Goal: Task Accomplishment & Management: Manage account settings

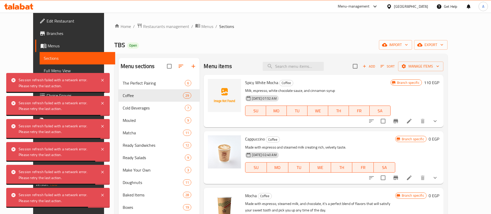
scroll to position [26, 0]
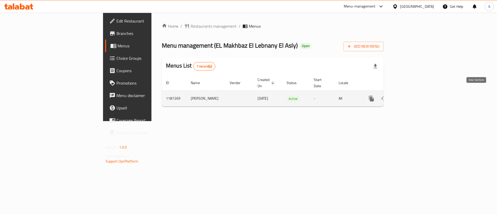
click at [412, 95] on icon "enhanced table" at bounding box center [408, 98] width 6 height 6
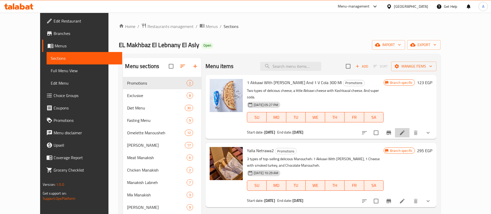
click at [409, 128] on li at bounding box center [402, 132] width 14 height 9
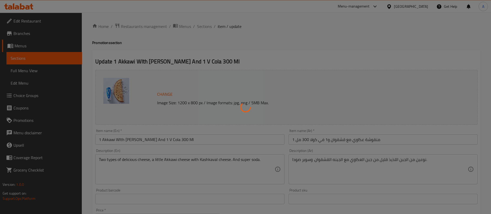
type input "اختيارك من الإضافات:"
type input "0"
type input "5"
type input "إختيارك من عجينه البيتزا:"
type input "1"
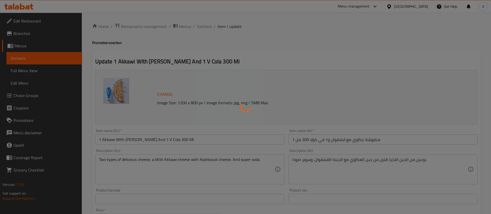
type input "1"
type input "اختيارك من منقوشة مفتوحة أو مغلقة"
type input "1"
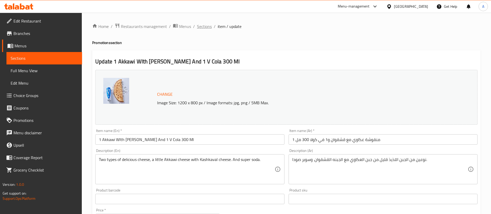
click at [204, 26] on span "Sections" at bounding box center [204, 26] width 15 height 6
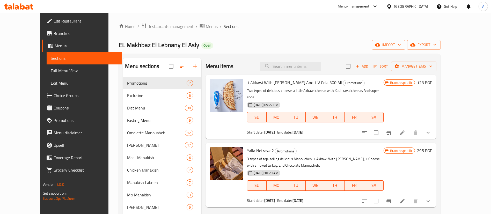
click at [405, 198] on icon at bounding box center [402, 201] width 6 height 6
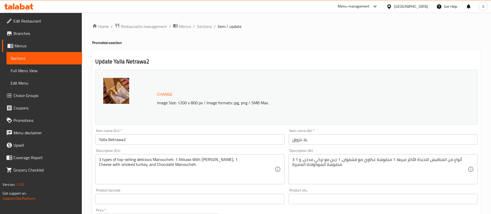
click at [214, 25] on li "/" at bounding box center [215, 26] width 2 height 6
click at [208, 26] on span "Sections" at bounding box center [204, 26] width 15 height 6
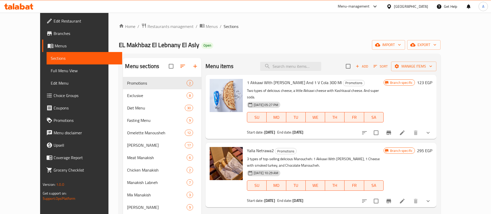
click at [54, 31] on span "Branches" at bounding box center [86, 33] width 64 height 6
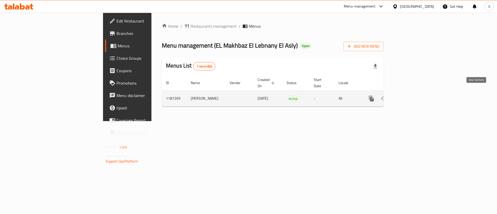
click at [415, 92] on link "enhanced table" at bounding box center [408, 98] width 12 height 12
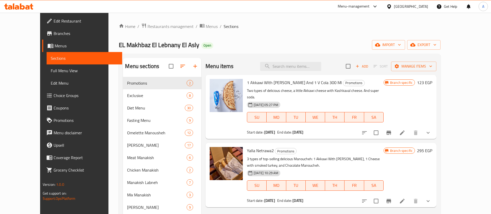
click at [404, 130] on icon at bounding box center [402, 132] width 5 height 5
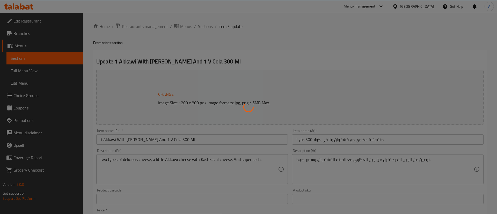
type input "اختيارك من الإضافات:"
type input "0"
type input "5"
type input "إختيارك من عجينه البيتزا:"
type input "1"
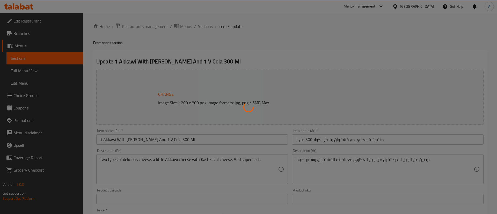
type input "1"
type input "اختيارك من منقوشة مفتوحة أو مغلقة"
type input "1"
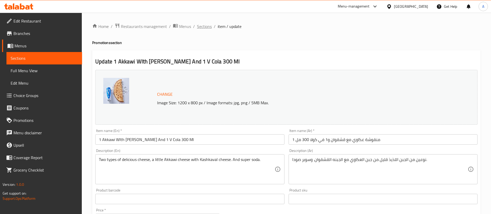
click at [201, 25] on span "Sections" at bounding box center [204, 26] width 15 height 6
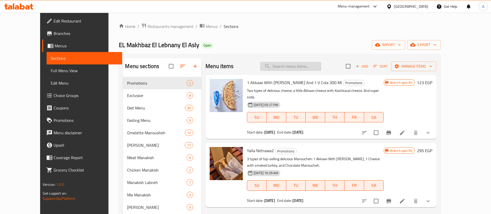
click at [304, 68] on input "search" at bounding box center [290, 66] width 61 height 9
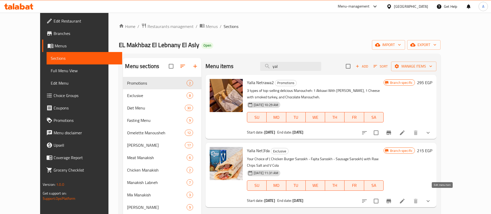
type input "yal"
click at [405, 198] on icon at bounding box center [402, 201] width 6 height 6
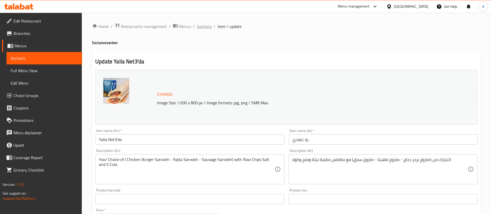
click at [204, 26] on span "Sections" at bounding box center [204, 26] width 15 height 6
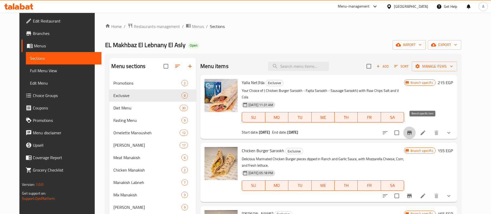
click at [412, 131] on icon "Branch-specific-item" at bounding box center [409, 133] width 5 height 4
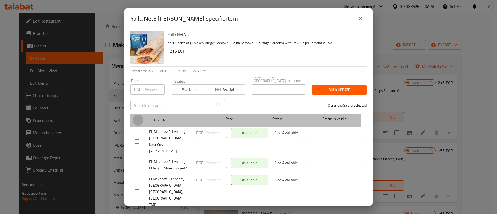
click at [137, 117] on input "checkbox" at bounding box center [137, 120] width 11 height 11
checkbox input "true"
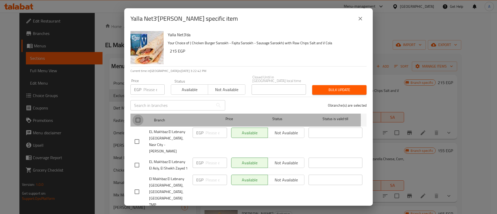
checkbox input "true"
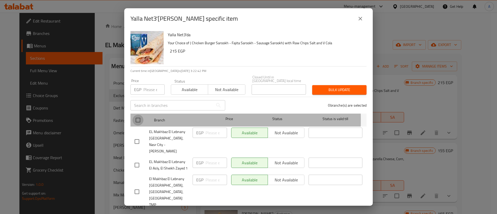
checkbox input "true"
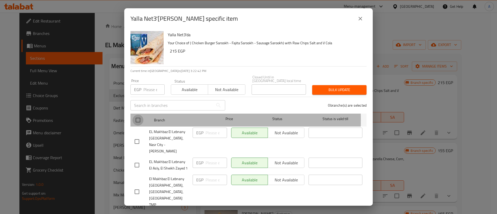
checkbox input "true"
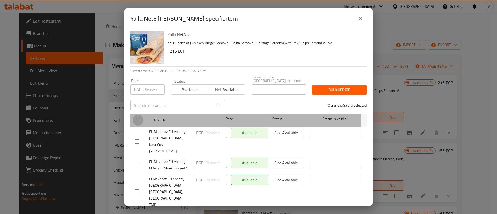
checkbox input "true"
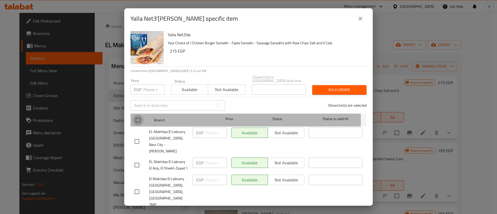
checkbox input "true"
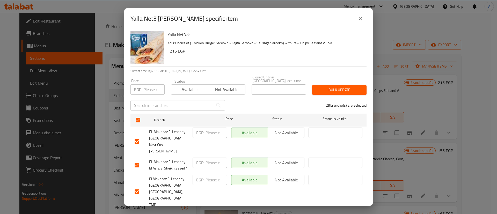
click at [330, 87] on span "Bulk update" at bounding box center [339, 90] width 46 height 6
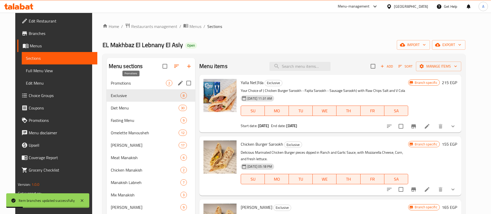
click at [134, 85] on span "Promotions" at bounding box center [138, 83] width 55 height 6
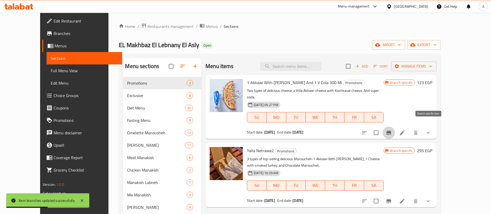
click at [395, 126] on button "Branch-specific-item" at bounding box center [388, 132] width 12 height 12
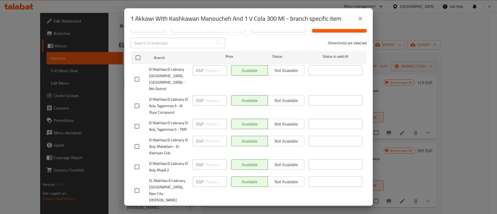
scroll to position [14, 0]
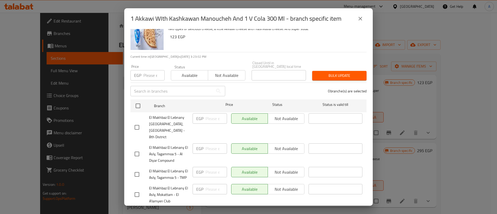
click at [407, 137] on div "1 Akkawi WIth Kashkawan Manoucheh And 1 V Cola 300 Ml - branch specific item 1 …" at bounding box center [248, 107] width 497 height 214
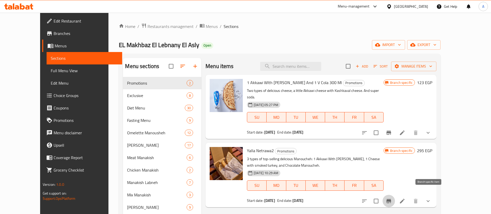
click at [395, 196] on button "Branch-specific-item" at bounding box center [388, 201] width 12 height 12
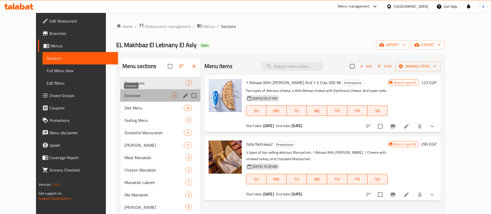
click at [124, 94] on span "Exclusive" at bounding box center [147, 95] width 47 height 6
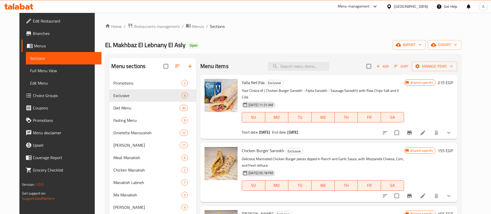
click at [412, 130] on icon "Branch-specific-item" at bounding box center [409, 133] width 6 height 6
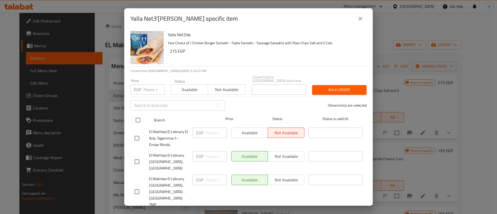
click at [139, 116] on input "checkbox" at bounding box center [137, 120] width 11 height 11
checkbox input "true"
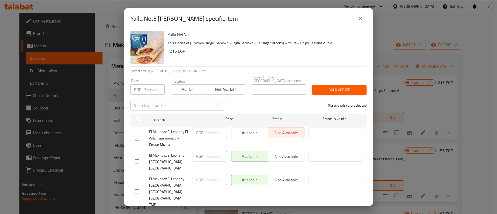
checkbox input "true"
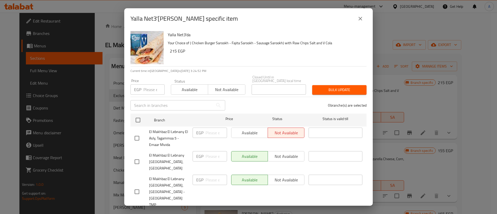
checkbox input "true"
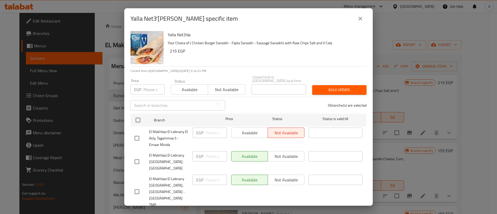
checkbox input "true"
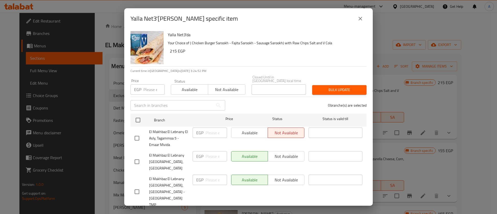
checkbox input "true"
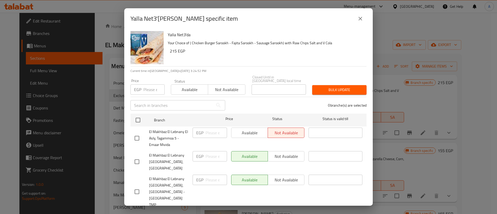
checkbox input "true"
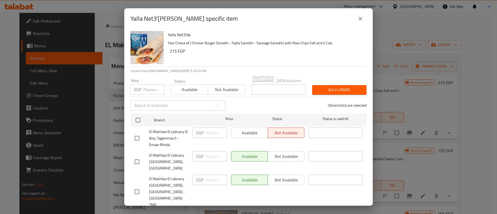
checkbox input "true"
click at [174, 86] on span "Available" at bounding box center [189, 90] width 33 height 8
click at [331, 87] on span "Bulk update" at bounding box center [339, 90] width 46 height 6
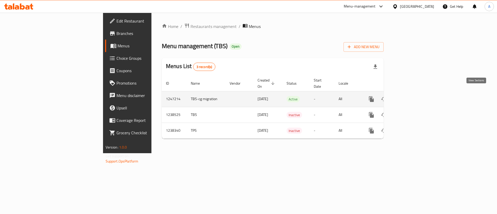
click at [412, 96] on icon "enhanced table" at bounding box center [408, 99] width 6 height 6
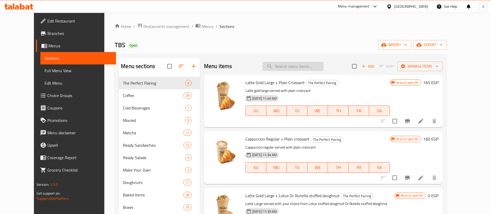
click at [303, 62] on input "search" at bounding box center [292, 66] width 61 height 9
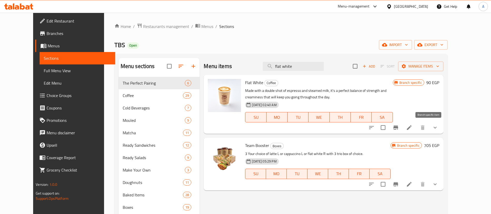
type input "flat white"
click at [399, 126] on icon "Branch-specific-item" at bounding box center [395, 127] width 6 height 6
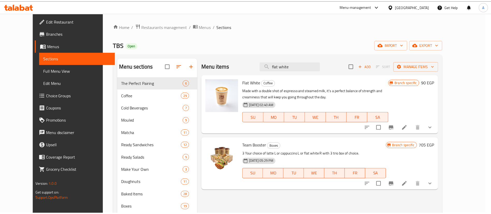
scroll to position [91, 0]
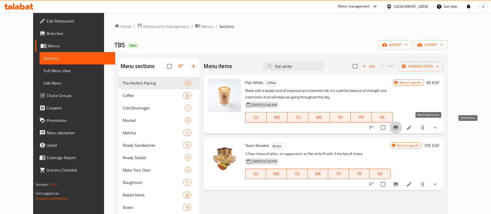
click at [438, 126] on icon "show more" at bounding box center [435, 127] width 6 height 6
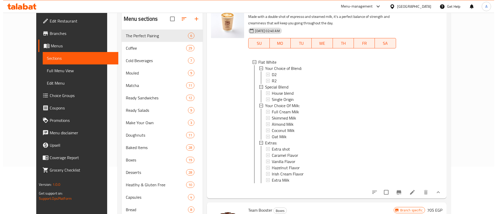
scroll to position [52, 0]
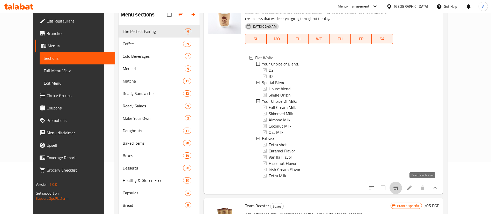
click at [399, 186] on icon "Branch-specific-item" at bounding box center [395, 188] width 6 height 6
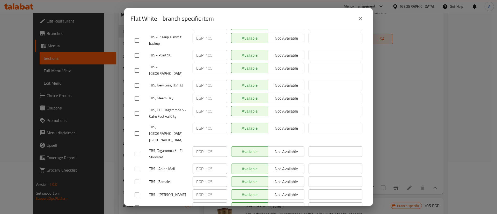
scroll to position [272, 0]
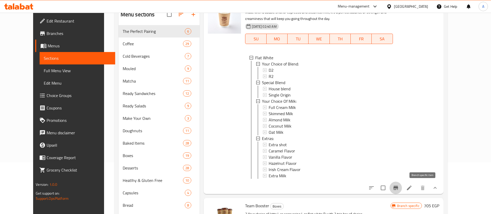
click at [399, 190] on icon "Branch-specific-item" at bounding box center [395, 188] width 6 height 6
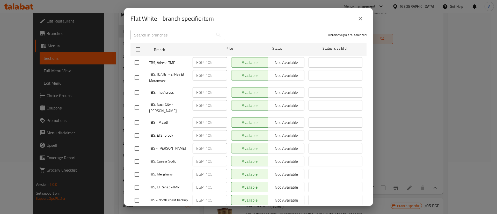
scroll to position [0, 0]
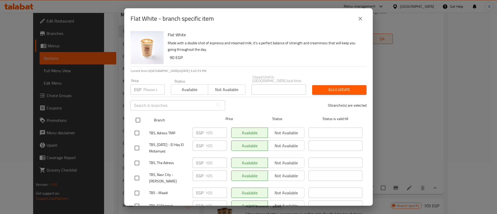
click at [134, 116] on input "checkbox" at bounding box center [137, 120] width 11 height 11
checkbox input "true"
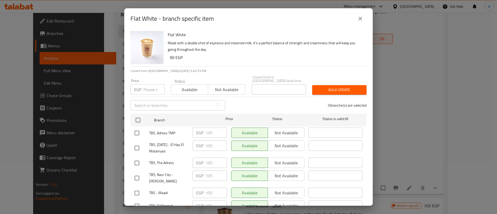
checkbox input "true"
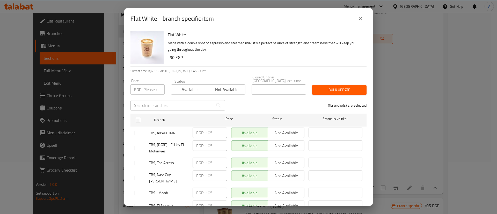
checkbox input "true"
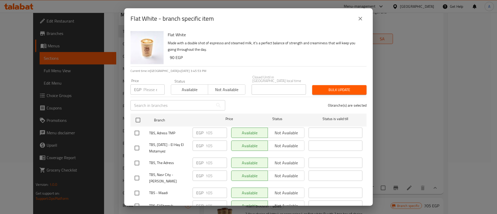
checkbox input "true"
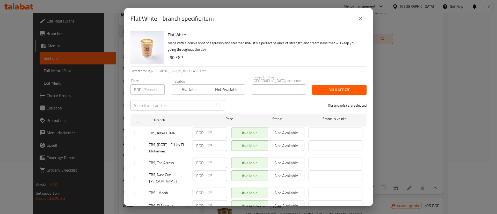
checkbox input "true"
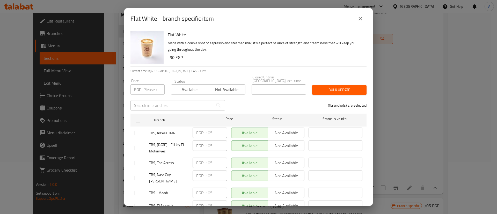
checkbox input "true"
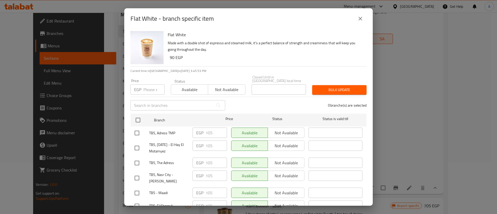
checkbox input "true"
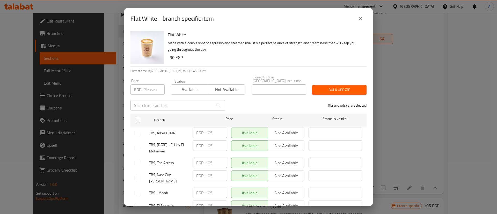
checkbox input "true"
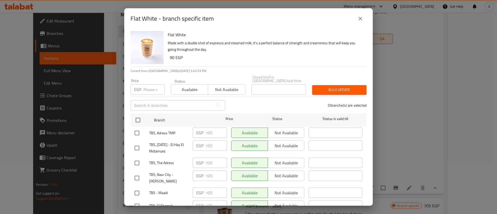
checkbox input "true"
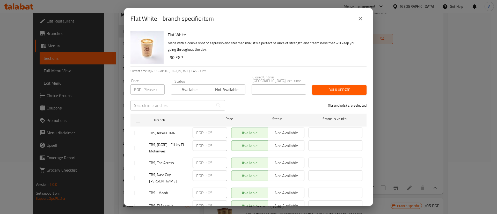
checkbox input "true"
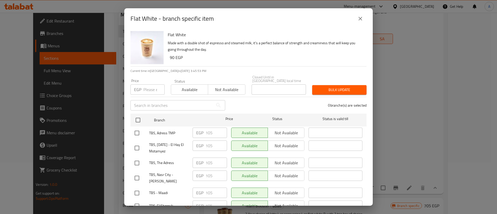
checkbox input "true"
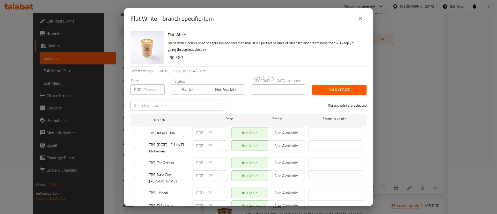
checkbox input "true"
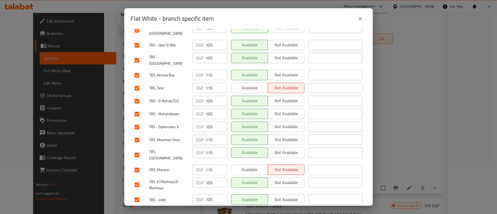
scroll to position [574, 0]
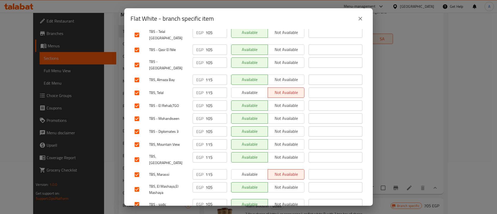
click at [139, 74] on input "checkbox" at bounding box center [136, 79] width 11 height 11
checkbox input "false"
click at [135, 87] on input "checkbox" at bounding box center [136, 92] width 11 height 11
checkbox input "false"
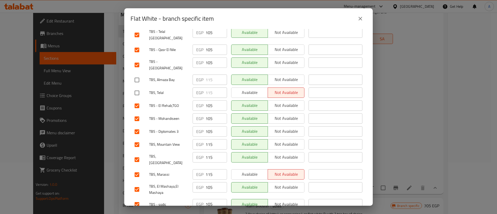
click at [134, 139] on input "checkbox" at bounding box center [136, 144] width 11 height 11
checkbox input "false"
click at [138, 154] on input "checkbox" at bounding box center [136, 159] width 11 height 11
checkbox input "false"
click at [137, 169] on input "checkbox" at bounding box center [136, 174] width 11 height 11
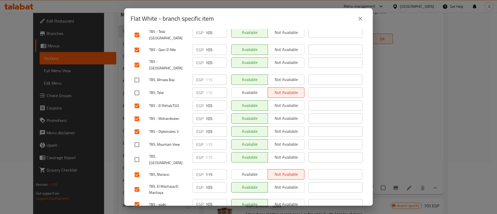
checkbox input "false"
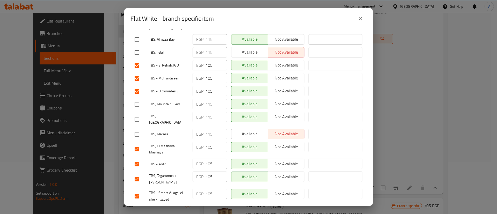
scroll to position [699, 0]
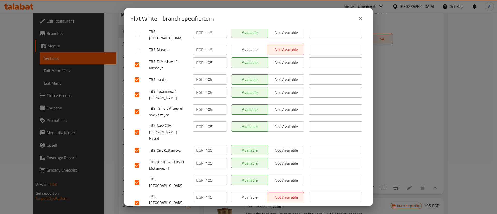
click at [136, 197] on input "checkbox" at bounding box center [136, 202] width 11 height 11
checkbox input "false"
drag, startPoint x: 139, startPoint y: 186, endPoint x: 146, endPoint y: 187, distance: 7.8
checkbox input "false"
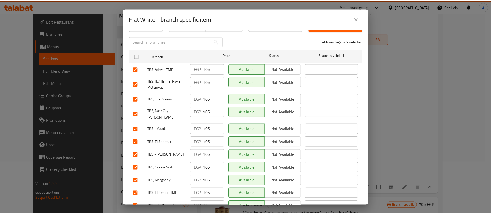
scroll to position [0, 0]
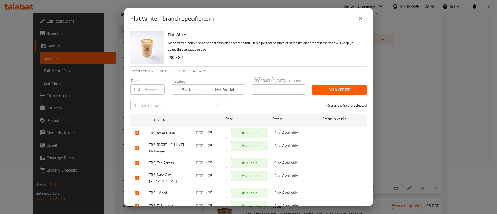
click at [146, 86] on input "number" at bounding box center [153, 89] width 21 height 10
type input "95"
click at [331, 87] on span "Bulk update" at bounding box center [339, 90] width 46 height 6
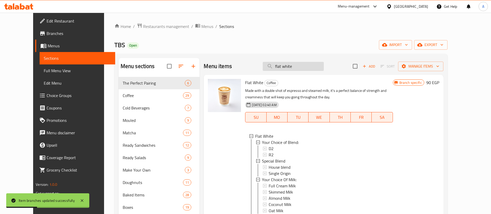
click at [314, 67] on input "flat white" at bounding box center [293, 66] width 61 height 9
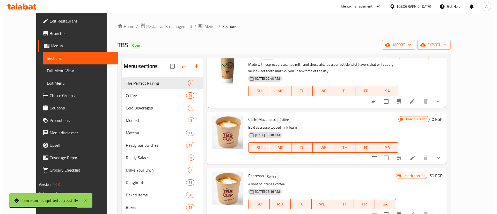
scroll to position [220, 0]
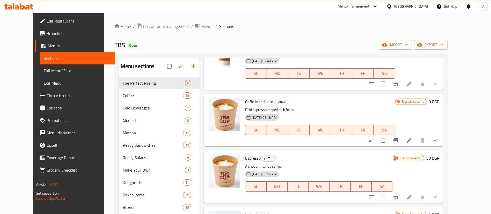
type input "espress"
click at [399, 194] on icon "Branch-specific-item" at bounding box center [395, 197] width 6 height 6
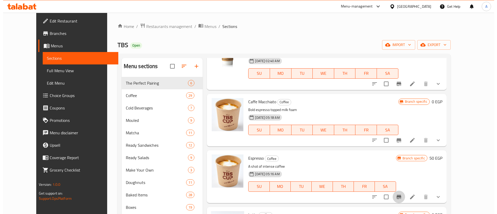
scroll to position [0, 0]
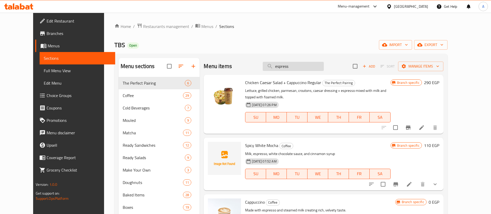
click at [310, 69] on input "espress" at bounding box center [293, 66] width 61 height 9
paste input "slice chocolata fudge cake"
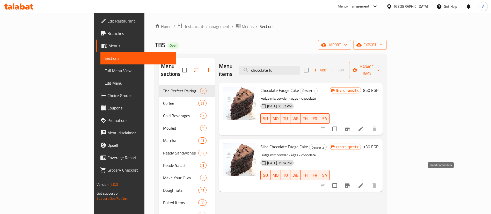
type input "chocolate fu"
click at [350, 182] on icon "Branch-specific-item" at bounding box center [347, 185] width 6 height 6
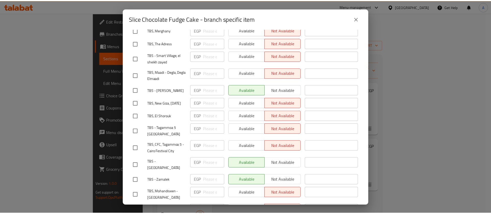
scroll to position [699, 0]
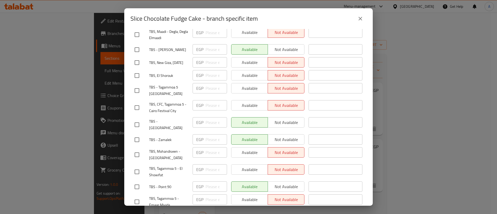
click at [282, 115] on div "Available Not available" at bounding box center [267, 124] width 77 height 19
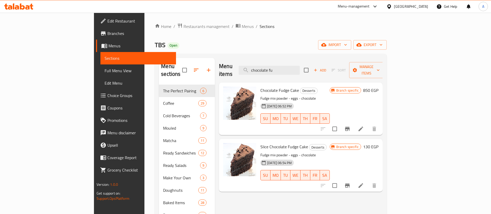
click at [378, 143] on h6 "130 EGP" at bounding box center [370, 146] width 15 height 7
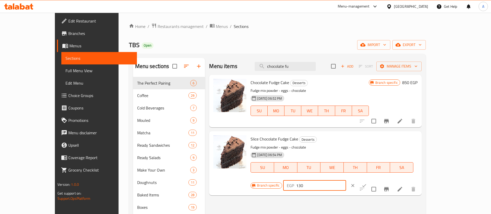
click at [346, 180] on input "130" at bounding box center [321, 185] width 50 height 10
type input "105"
click at [370, 180] on button "ok" at bounding box center [363, 185] width 11 height 11
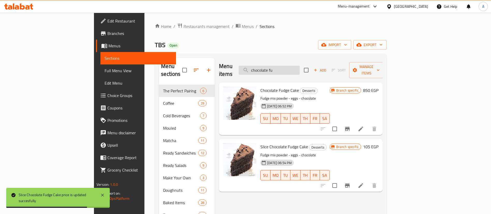
click at [288, 70] on input "chocolate fu" at bounding box center [268, 70] width 61 height 9
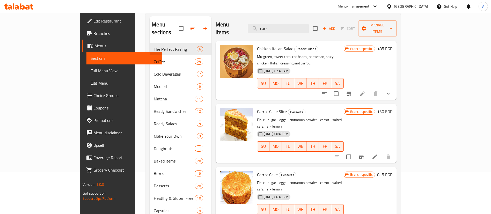
scroll to position [52, 0]
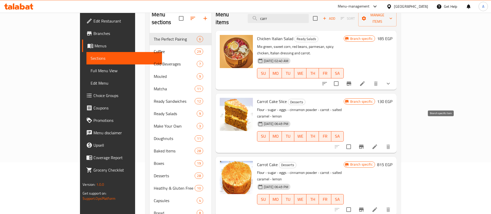
type input "carr"
click at [367, 140] on button "Branch-specific-item" at bounding box center [361, 146] width 12 height 12
click at [392, 98] on h6 "130 EGP" at bounding box center [384, 101] width 15 height 7
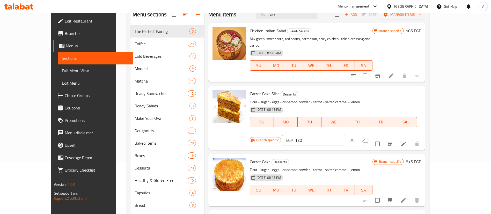
click at [345, 135] on input "130" at bounding box center [320, 140] width 50 height 10
type input "105"
click at [369, 135] on button "ok" at bounding box center [362, 140] width 11 height 11
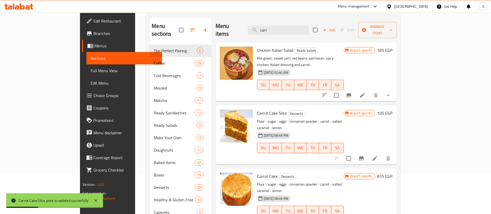
scroll to position [0, 0]
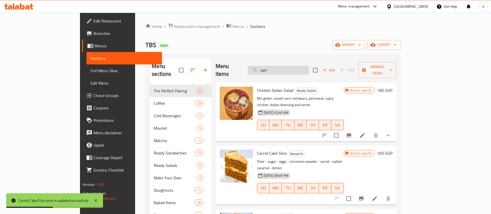
click at [304, 68] on input "carr" at bounding box center [278, 70] width 61 height 9
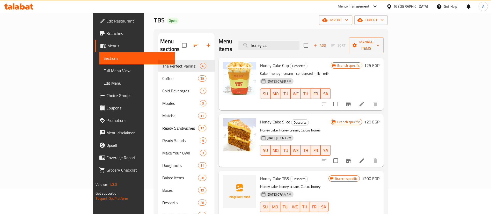
scroll to position [26, 0]
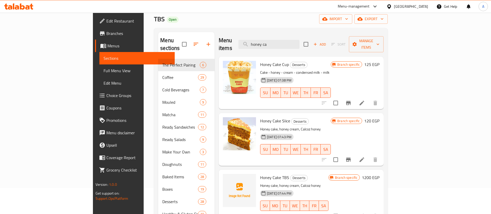
type input "honey ca"
click at [350, 158] on icon "Branch-specific-item" at bounding box center [348, 160] width 5 height 4
click at [379, 117] on h6 "120 EGP" at bounding box center [371, 120] width 15 height 7
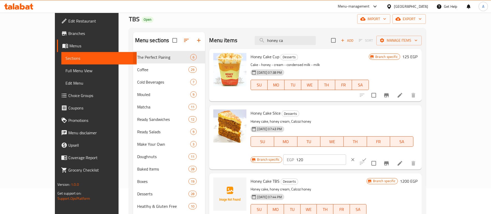
click at [346, 154] on input "120" at bounding box center [321, 159] width 50 height 10
type input "105"
click at [367, 157] on icon "ok" at bounding box center [363, 159] width 5 height 5
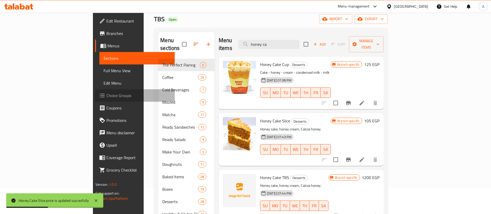
click at [106, 93] on span "Choice Groups" at bounding box center [138, 95] width 64 height 6
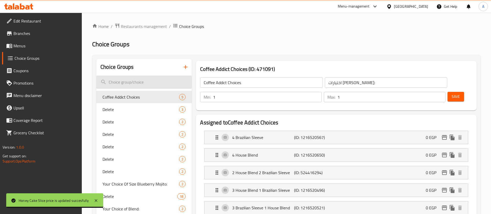
click at [148, 80] on input "search" at bounding box center [143, 82] width 95 height 13
paste input "protein Turkey"
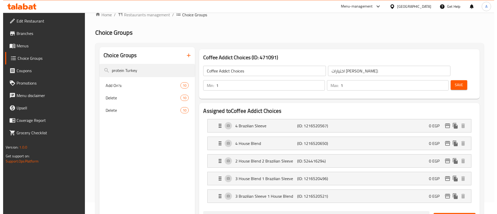
scroll to position [26, 0]
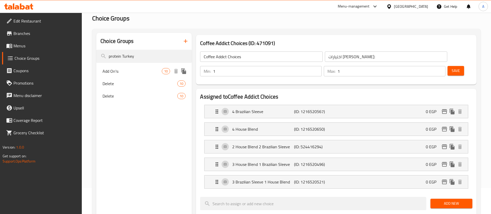
type input "protein Turkey"
click at [135, 73] on span "Add On's:" at bounding box center [131, 71] width 59 height 6
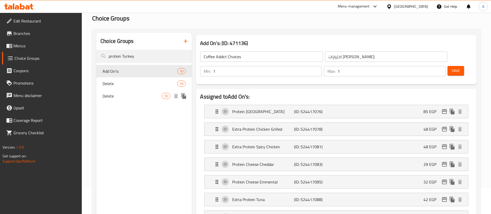
type input "Add On's:"
type input "الاضافات:"
type input "0"
type input "10"
click at [446, 109] on icon "edit" at bounding box center [444, 111] width 5 height 5
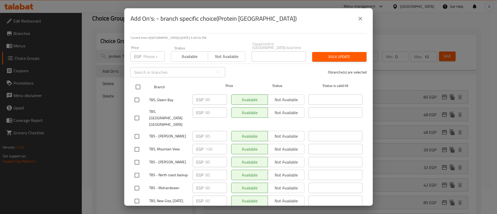
click at [138, 81] on input "checkbox" at bounding box center [137, 86] width 11 height 11
checkbox input "true"
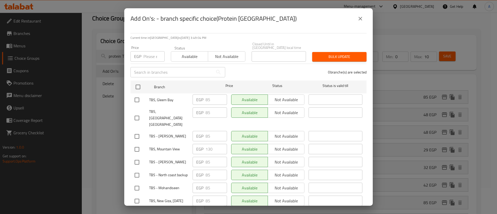
checkbox input "true"
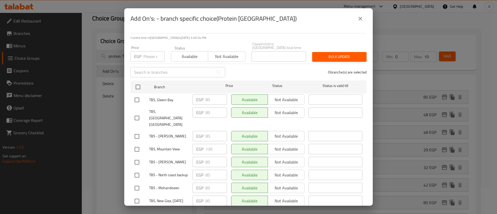
checkbox input "true"
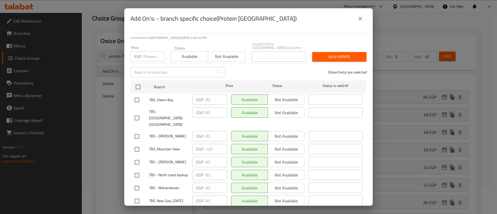
checkbox input "true"
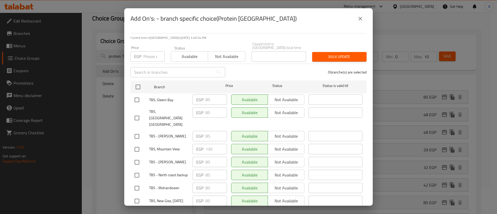
checkbox input "true"
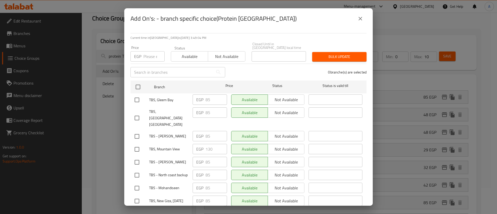
checkbox input "true"
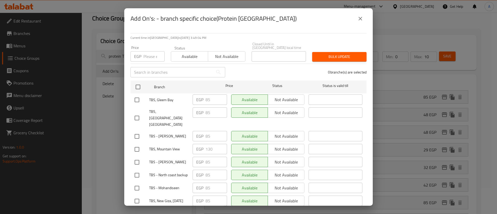
checkbox input "true"
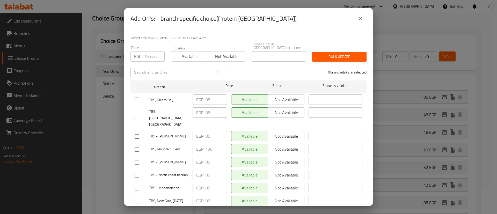
checkbox input "true"
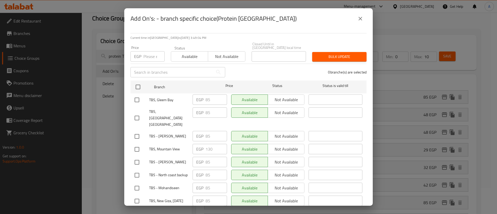
checkbox input "true"
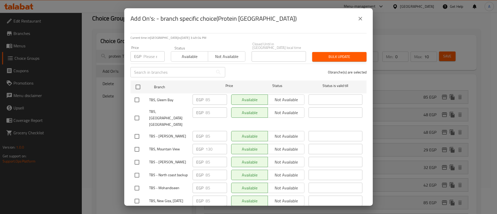
checkbox input "true"
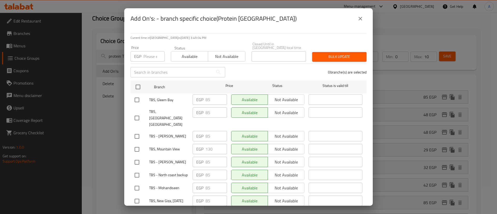
checkbox input "true"
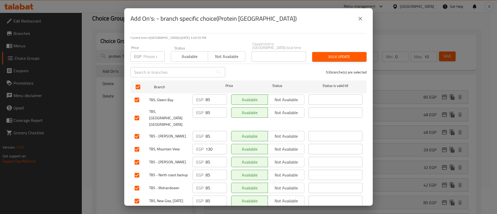
click at [137, 144] on input "checkbox" at bounding box center [136, 149] width 11 height 11
checkbox input "false"
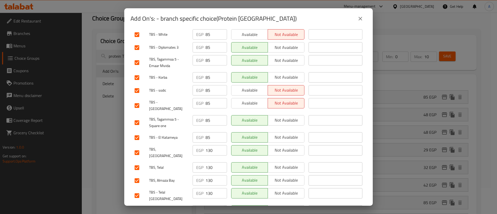
scroll to position [388, 0]
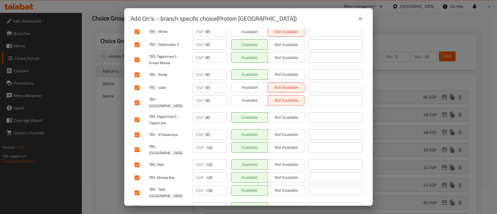
click at [138, 144] on input "checkbox" at bounding box center [136, 149] width 11 height 11
checkbox input "false"
click at [138, 159] on input "checkbox" at bounding box center [136, 164] width 11 height 11
checkbox input "false"
click at [140, 172] on input "checkbox" at bounding box center [136, 177] width 11 height 11
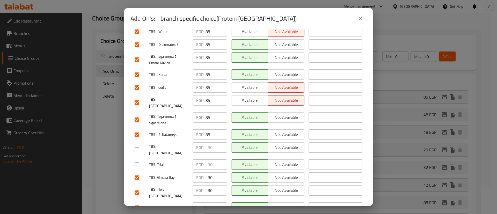
checkbox input "false"
click at [137, 187] on input "checkbox" at bounding box center [136, 192] width 11 height 11
checkbox input "false"
click at [136, 202] on input "checkbox" at bounding box center [136, 207] width 11 height 11
checkbox input "false"
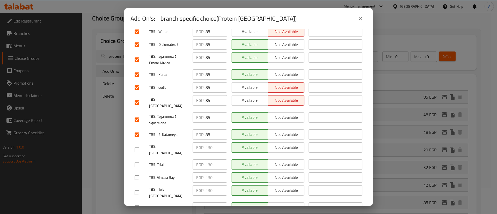
drag, startPoint x: 137, startPoint y: 200, endPoint x: 140, endPoint y: 192, distance: 8.5
checkbox input "false"
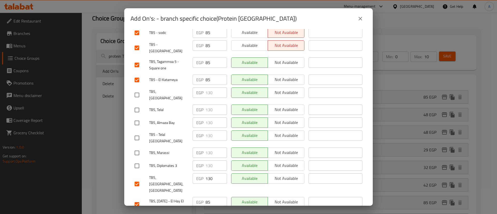
scroll to position [453, 0]
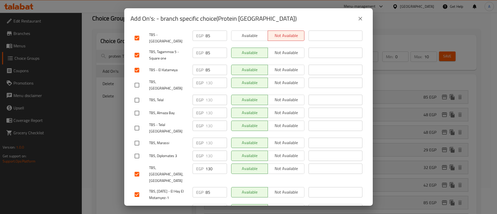
click at [135, 169] on input "checkbox" at bounding box center [136, 174] width 11 height 11
checkbox input "false"
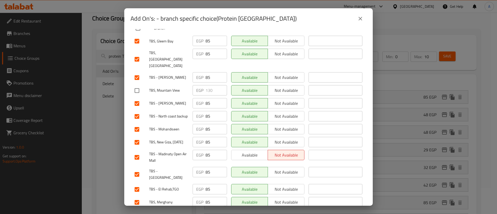
scroll to position [0, 0]
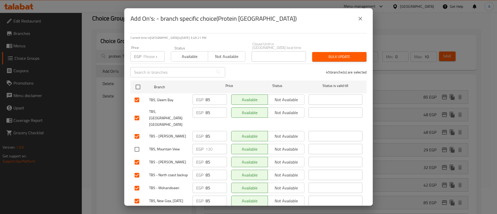
click at [143, 55] on input "number" at bounding box center [153, 56] width 21 height 10
type input "105"
click at [329, 54] on span "Bulk update" at bounding box center [339, 57] width 46 height 6
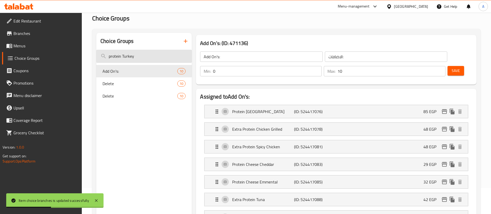
click at [142, 57] on input "protein Turkey" at bounding box center [143, 56] width 95 height 13
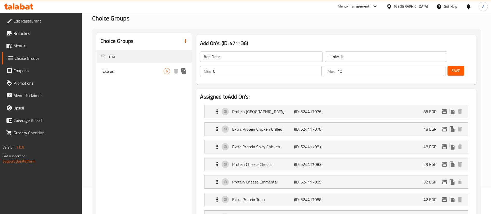
type input "sho"
click at [136, 77] on div "Extras: 6" at bounding box center [143, 71] width 95 height 12
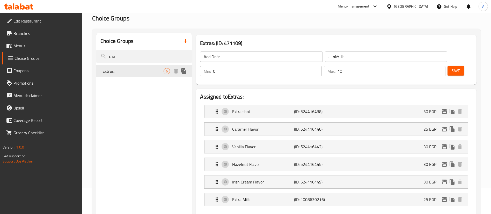
type input "Extras:"
type input "الإضافات:"
type input "2"
click at [133, 53] on input "sho" at bounding box center [143, 56] width 95 height 13
click at [444, 109] on icon "edit" at bounding box center [444, 111] width 5 height 5
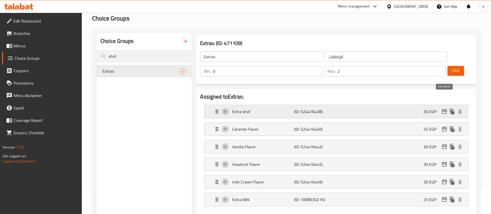
type input "shot"
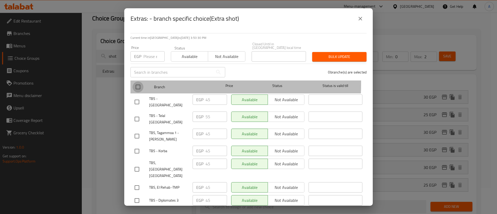
click at [136, 81] on input "checkbox" at bounding box center [137, 86] width 11 height 11
checkbox input "true"
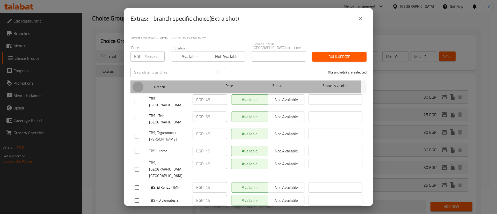
checkbox input "true"
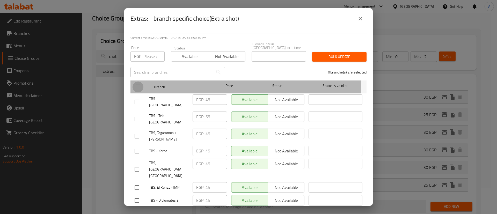
checkbox input "true"
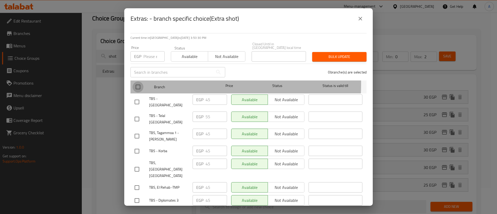
checkbox input "true"
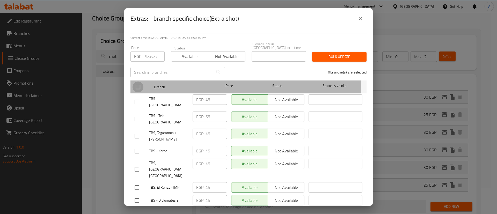
checkbox input "true"
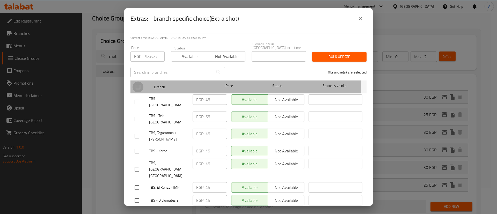
checkbox input "true"
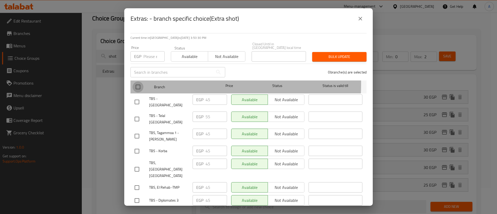
checkbox input "true"
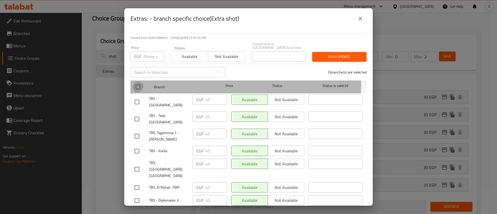
checkbox input "true"
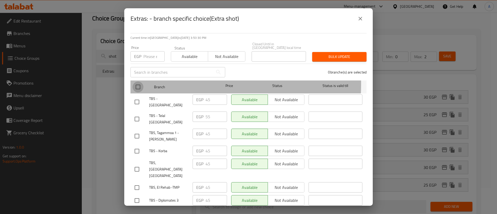
checkbox input "true"
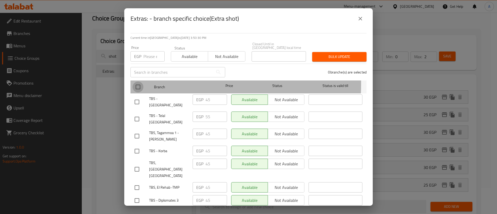
checkbox input "true"
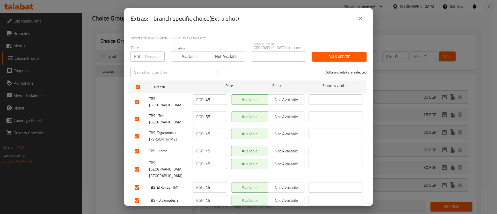
click at [140, 114] on input "checkbox" at bounding box center [136, 119] width 11 height 11
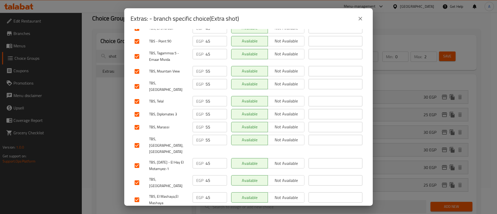
scroll to position [459, 0]
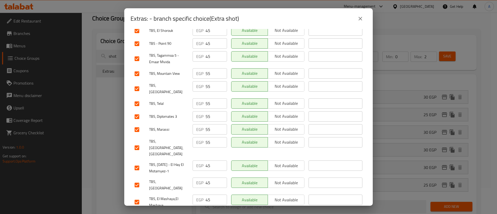
drag, startPoint x: 140, startPoint y: 53, endPoint x: 141, endPoint y: 71, distance: 17.9
click at [139, 68] on input "checkbox" at bounding box center [136, 73] width 11 height 11
click at [138, 83] on input "checkbox" at bounding box center [136, 88] width 11 height 11
click at [135, 98] on input "checkbox" at bounding box center [136, 103] width 11 height 11
click at [139, 111] on input "checkbox" at bounding box center [136, 116] width 11 height 11
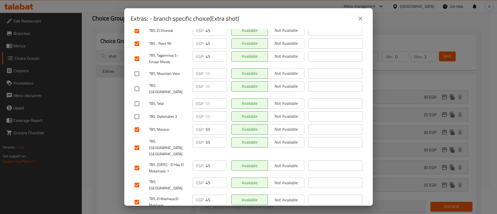
click at [134, 124] on input "checkbox" at bounding box center [136, 129] width 11 height 11
click at [138, 142] on input "checkbox" at bounding box center [136, 147] width 11 height 11
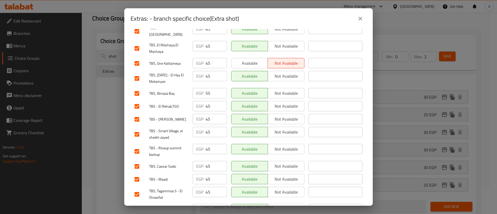
click at [137, 88] on input "checkbox" at bounding box center [136, 93] width 11 height 11
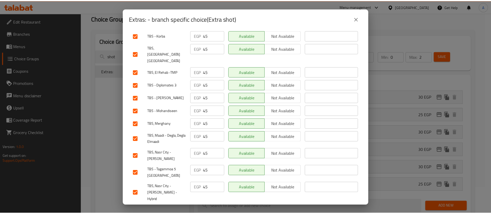
scroll to position [0, 0]
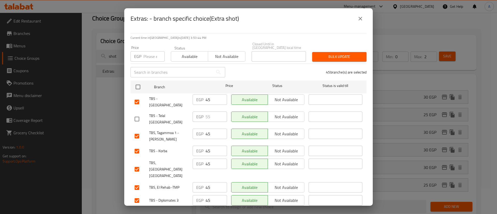
click at [151, 51] on input "number" at bounding box center [153, 56] width 21 height 10
click at [339, 54] on span "Bulk update" at bounding box center [339, 57] width 46 height 6
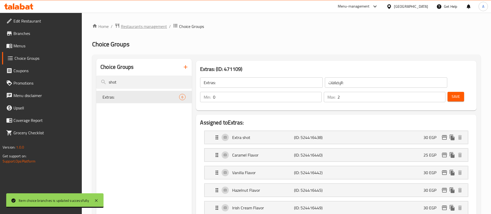
click at [146, 24] on span "Restaurants management" at bounding box center [144, 26] width 46 height 6
